Goal: Navigation & Orientation: Find specific page/section

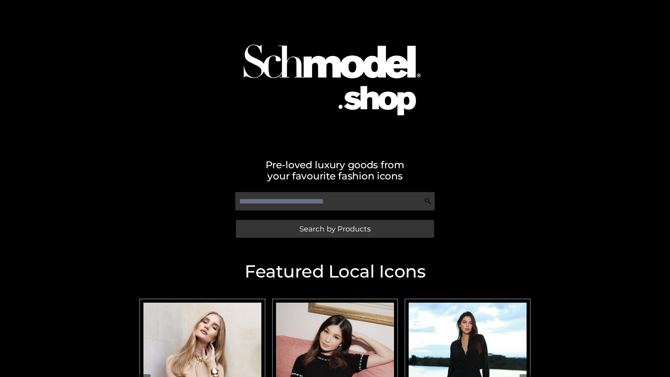
click at [334, 228] on span "Search by Products" at bounding box center [334, 228] width 71 height 7
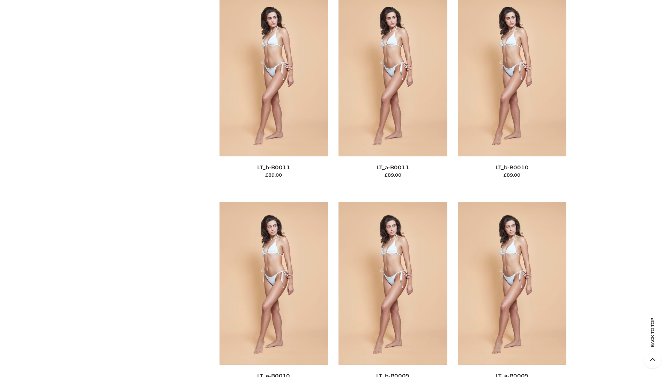
scroll to position [3132, 0]
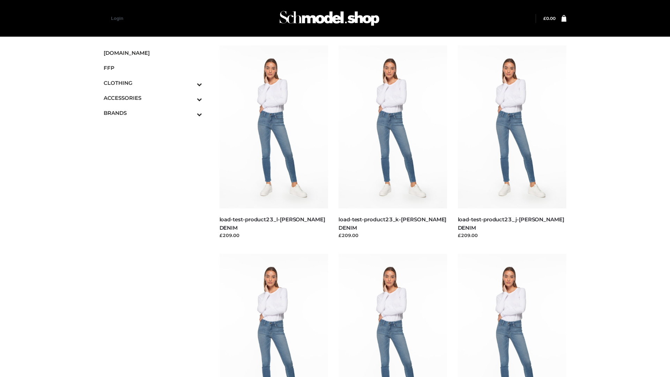
scroll to position [612, 0]
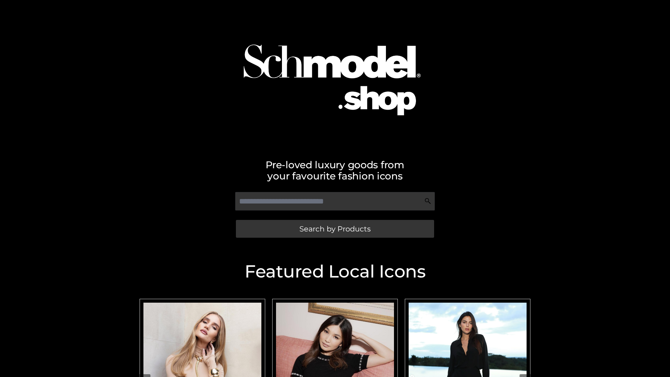
click at [334, 228] on span "Search by Products" at bounding box center [334, 228] width 71 height 7
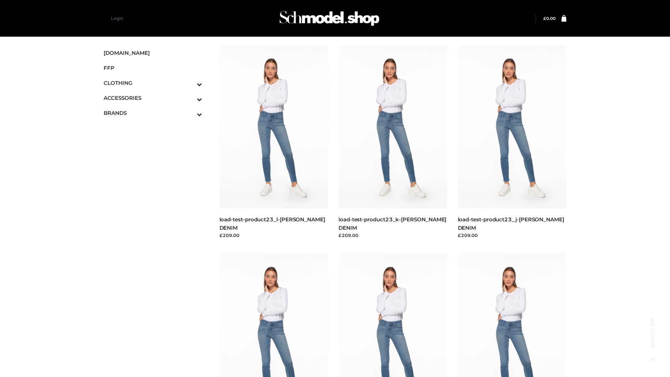
scroll to position [612, 0]
